Goal: Find contact information: Find contact information

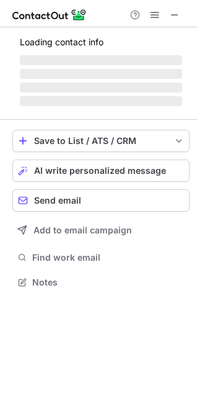
scroll to position [273, 197]
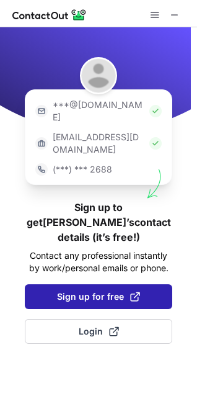
click at [109, 284] on button "Sign up for free" at bounding box center [99, 296] width 148 height 25
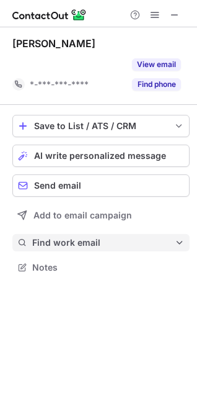
scroll to position [238, 197]
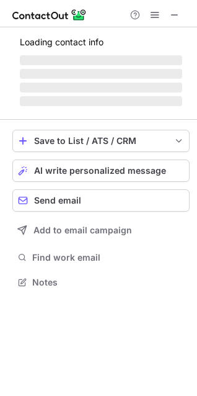
scroll to position [289, 197]
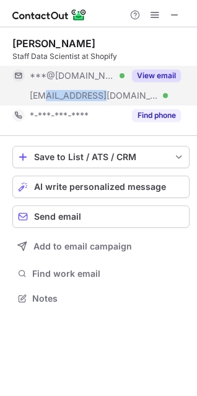
drag, startPoint x: 45, startPoint y: 98, endPoint x: 103, endPoint y: 98, distance: 57.7
click at [103, 98] on div "***@shopify.com Verified" at bounding box center [77, 95] width 95 height 11
copy span "@shopify.com"
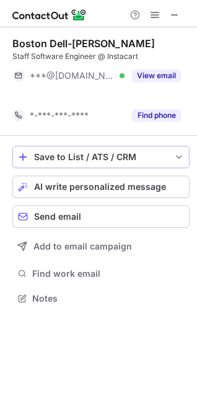
scroll to position [269, 197]
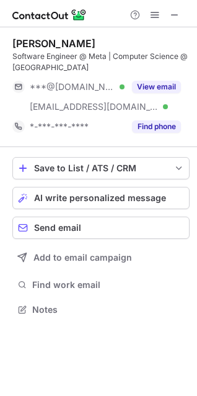
scroll to position [300, 197]
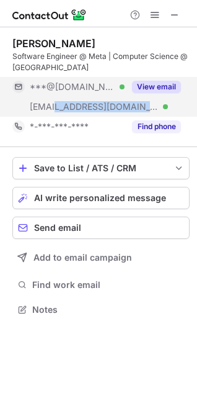
drag, startPoint x: 54, startPoint y: 108, endPoint x: 110, endPoint y: 109, distance: 56.5
click at [110, 109] on div "***@yale.edu Verified" at bounding box center [77, 106] width 95 height 11
copy span "ale.edu"
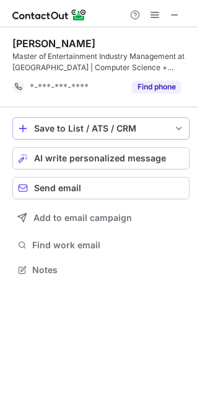
scroll to position [261, 197]
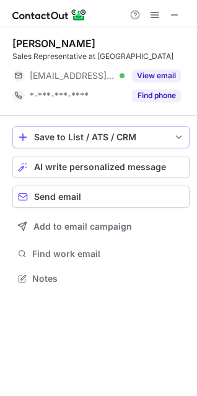
scroll to position [6, 6]
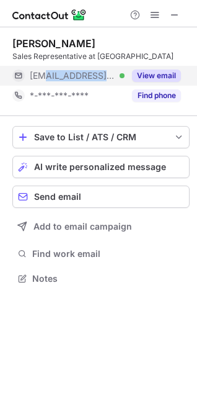
drag, startPoint x: 43, startPoint y: 79, endPoint x: 104, endPoint y: 78, distance: 61.5
click at [104, 78] on div "[EMAIL_ADDRESS][DOMAIN_NAME] Verified" at bounding box center [77, 75] width 95 height 11
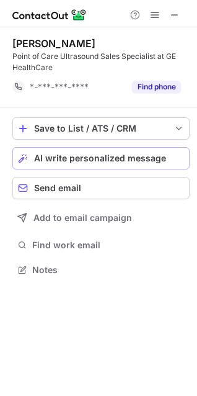
scroll to position [261, 197]
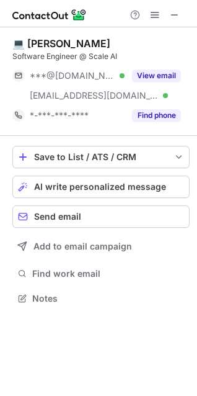
scroll to position [289, 197]
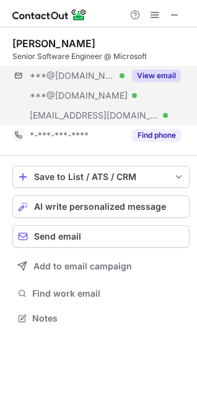
scroll to position [309, 197]
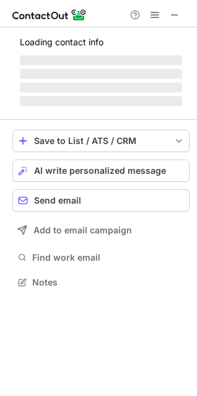
scroll to position [6, 6]
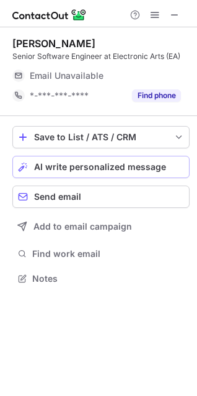
click at [184, 158] on div "Save to List / ATS / CRM List Select Lever Connect Greenhouse Connect Salesforc…" at bounding box center [100, 206] width 177 height 181
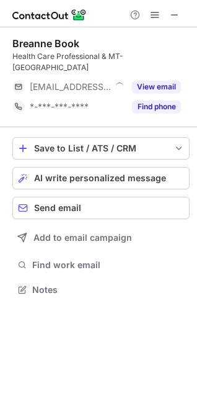
scroll to position [6, 6]
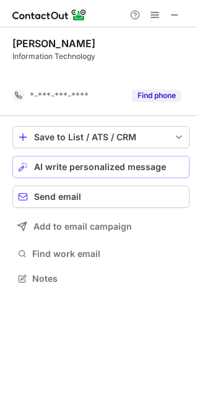
scroll to position [249, 197]
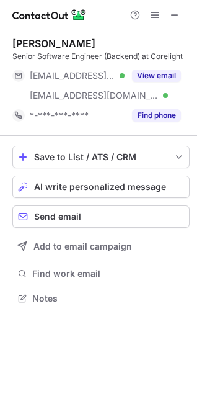
scroll to position [289, 197]
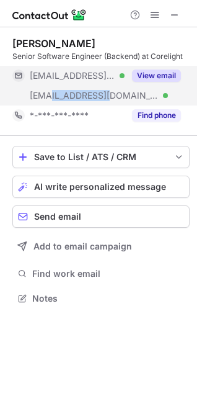
drag, startPoint x: 47, startPoint y: 95, endPoint x: 102, endPoint y: 94, distance: 55.2
click at [102, 94] on span "***@corelight.com" at bounding box center [94, 95] width 129 height 11
copy span "corelight.co"
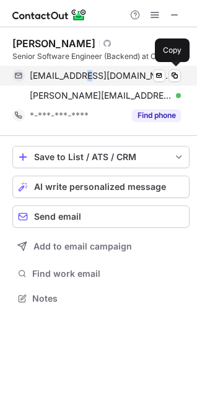
click at [89, 84] on div "haub100@mail.chapman.edu Verified Send email Copy" at bounding box center [96, 76] width 169 height 20
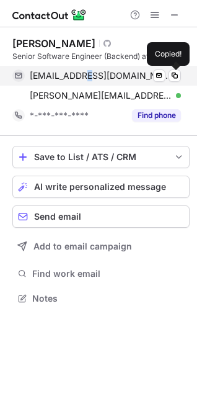
click at [88, 76] on span "haub100@mail.chapman.edu" at bounding box center [101, 75] width 142 height 11
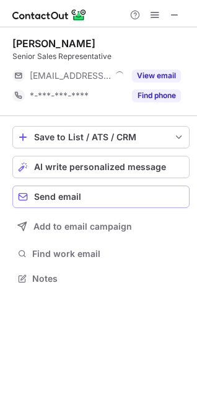
scroll to position [6, 6]
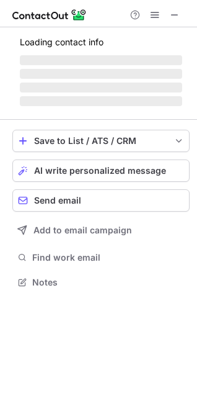
scroll to position [6, 6]
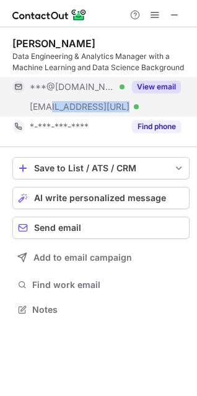
drag, startPoint x: 52, startPoint y: 105, endPoint x: 101, endPoint y: 108, distance: 49.1
click at [101, 108] on div "***@electric.ai Verified" at bounding box center [77, 106] width 95 height 11
copy span "electric.ai"
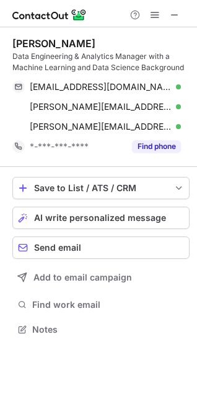
scroll to position [320, 197]
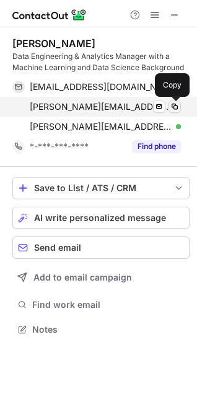
click at [176, 107] on span at bounding box center [175, 107] width 10 height 10
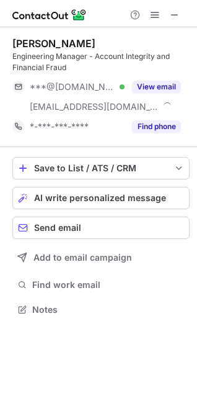
scroll to position [300, 197]
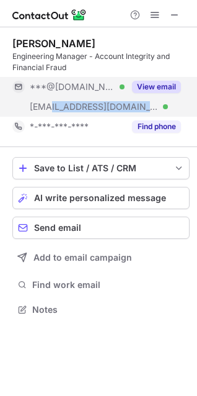
drag, startPoint x: 54, startPoint y: 107, endPoint x: 111, endPoint y: 109, distance: 57.1
click at [111, 109] on div "***@airbnb.com Verified" at bounding box center [77, 106] width 95 height 11
copy span "airbnb.com"
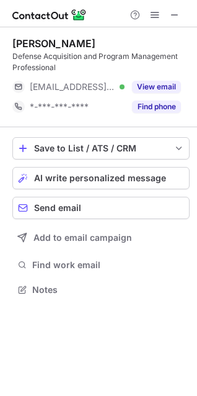
scroll to position [280, 197]
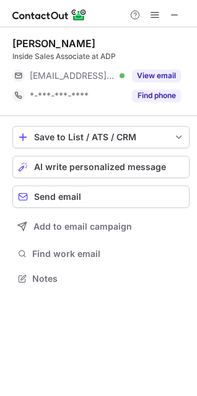
scroll to position [6, 6]
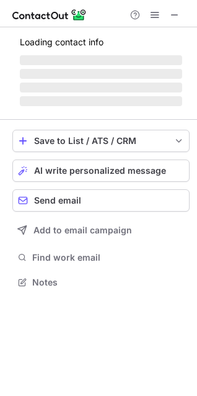
scroll to position [6, 6]
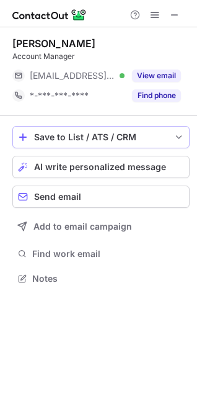
click at [188, 148] on button "Save to List / ATS / CRM" at bounding box center [100, 137] width 177 height 22
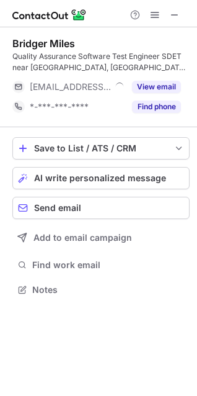
scroll to position [280, 197]
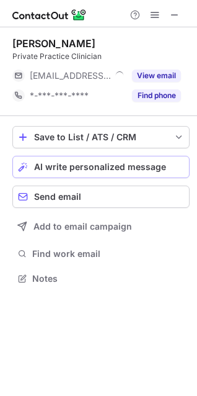
scroll to position [6, 6]
click at [182, 145] on button "Save to List / ATS / CRM" at bounding box center [100, 137] width 177 height 22
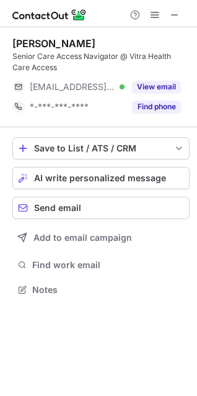
scroll to position [280, 197]
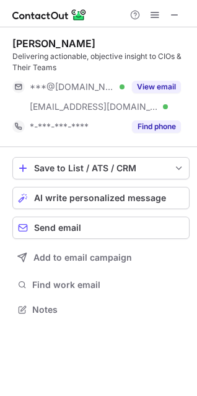
scroll to position [300, 197]
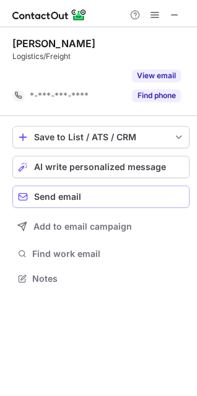
scroll to position [249, 197]
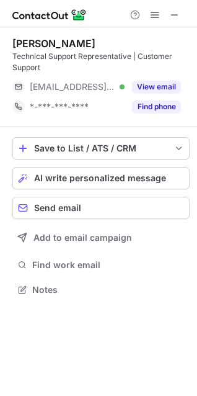
scroll to position [280, 197]
click at [181, 162] on div "Save to List / ATS / CRM List Select Lever Connect Greenhouse Connect Salesforc…" at bounding box center [100, 217] width 177 height 181
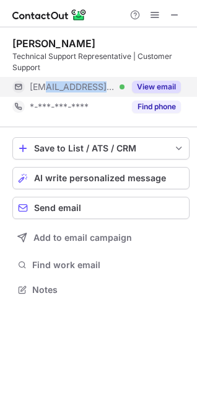
drag, startPoint x: 47, startPoint y: 89, endPoint x: 109, endPoint y: 88, distance: 62.1
click at [109, 88] on span "[EMAIL_ADDRESS][DOMAIN_NAME]" at bounding box center [73, 86] width 86 height 11
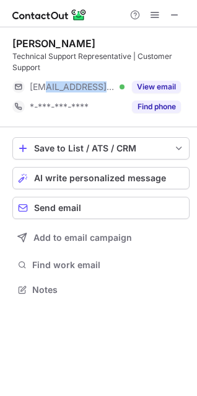
copy span "@eyecareleader"
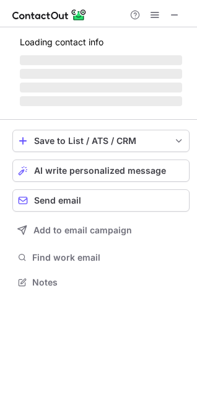
scroll to position [6, 6]
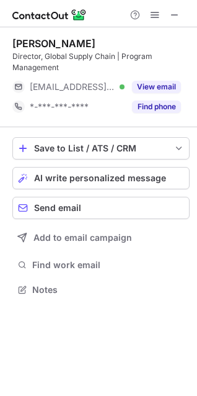
scroll to position [280, 197]
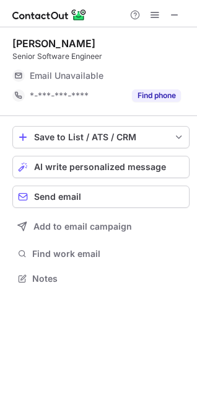
scroll to position [6, 6]
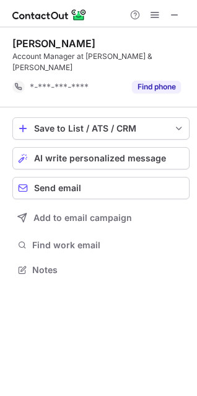
scroll to position [249, 197]
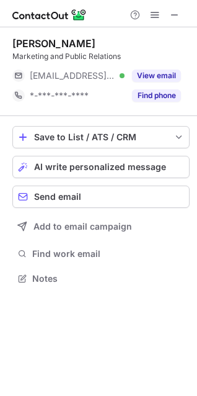
scroll to position [6, 6]
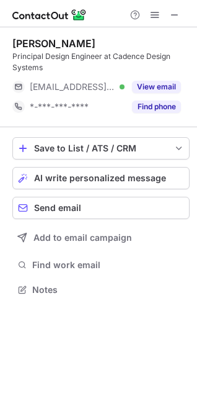
scroll to position [280, 197]
